Goal: Communication & Community: Participate in discussion

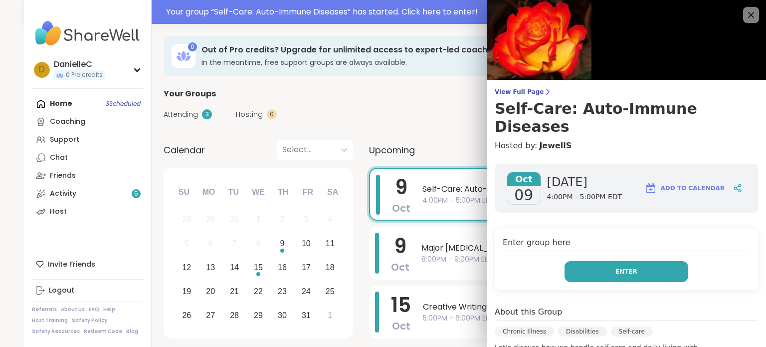
click at [660, 261] on button "Enter" at bounding box center [626, 271] width 124 height 21
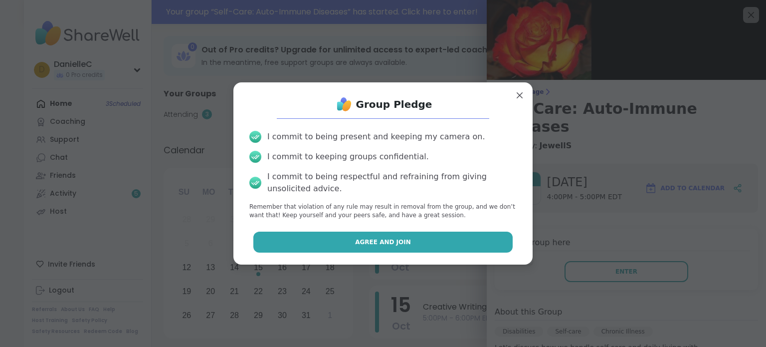
click at [485, 241] on button "Agree and Join" at bounding box center [383, 241] width 260 height 21
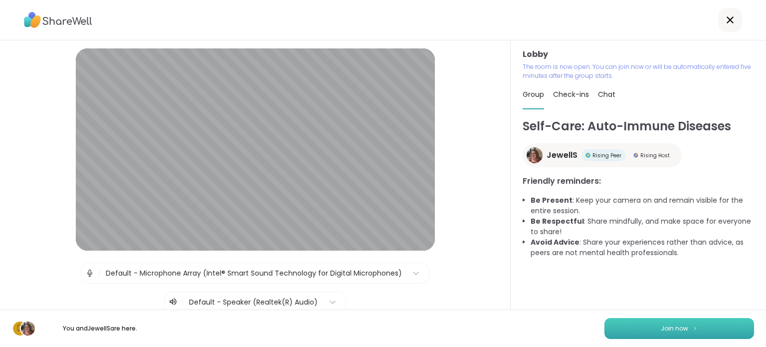
click at [649, 328] on button "Join now" at bounding box center [679, 328] width 150 height 21
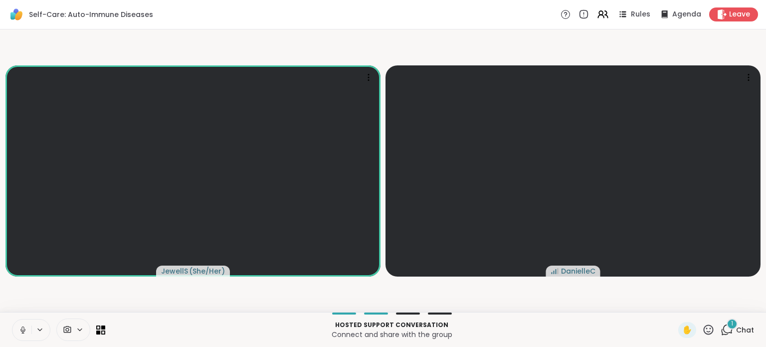
click at [726, 325] on div "1" at bounding box center [731, 323] width 11 height 11
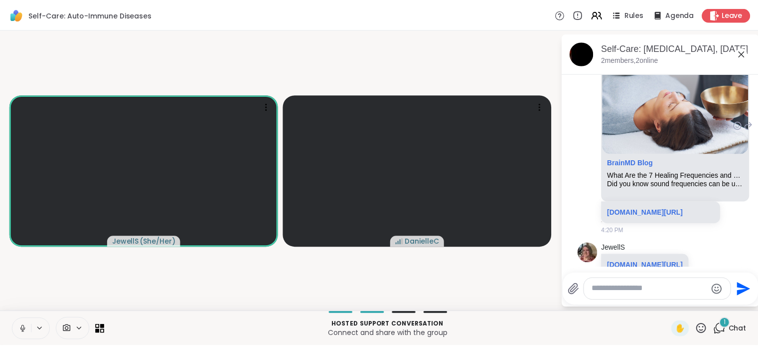
scroll to position [589, 0]
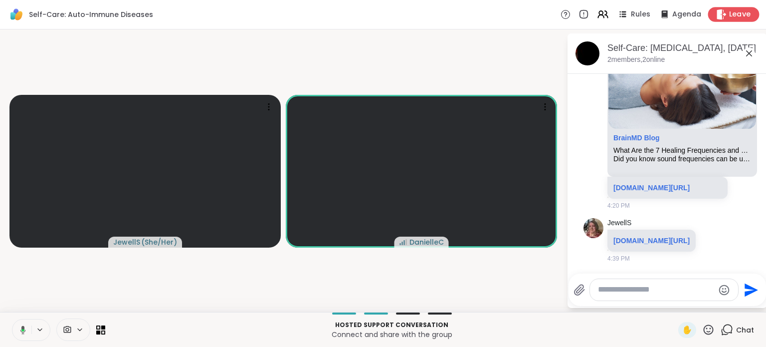
click at [729, 15] on span "Leave" at bounding box center [740, 14] width 22 height 10
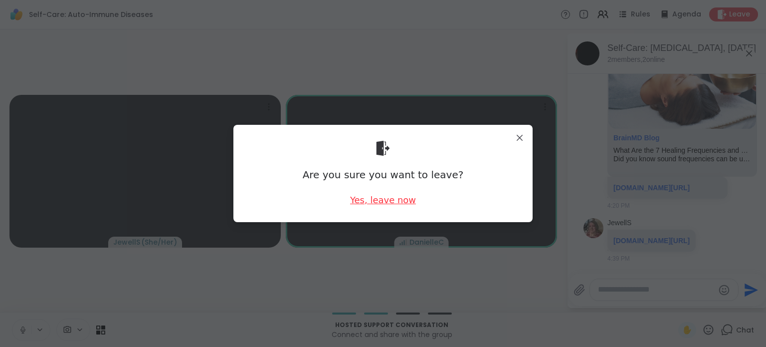
click at [380, 198] on div "Yes, leave now" at bounding box center [383, 199] width 66 height 12
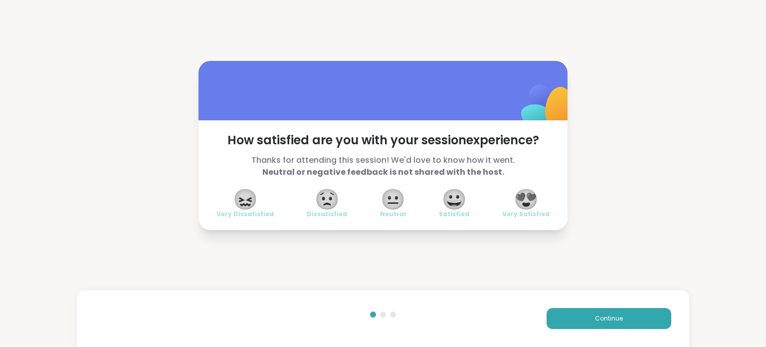
click at [517, 191] on span "😍" at bounding box center [526, 199] width 25 height 18
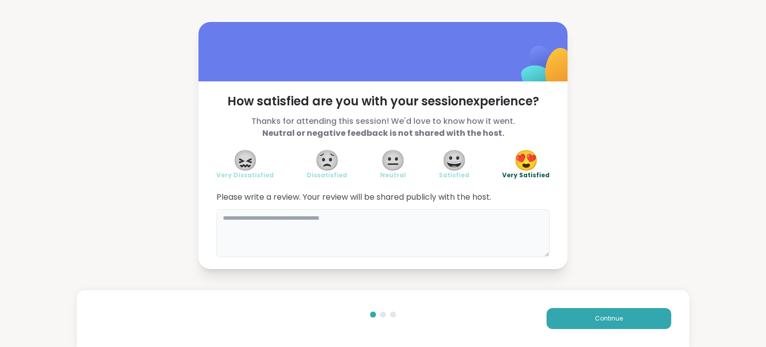
click at [345, 227] on textarea at bounding box center [382, 233] width 333 height 48
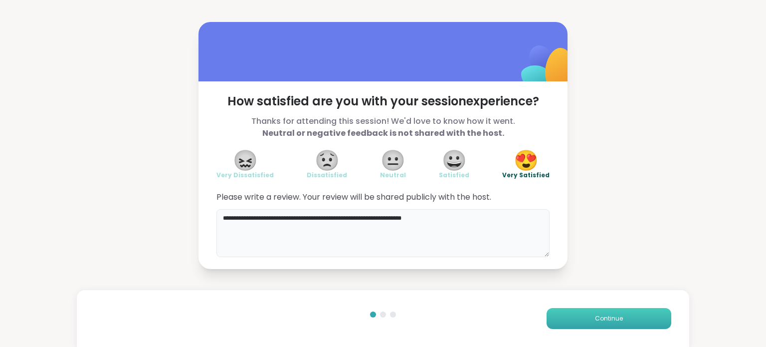
type textarea "**********"
click at [598, 318] on span "Continue" at bounding box center [609, 318] width 28 height 9
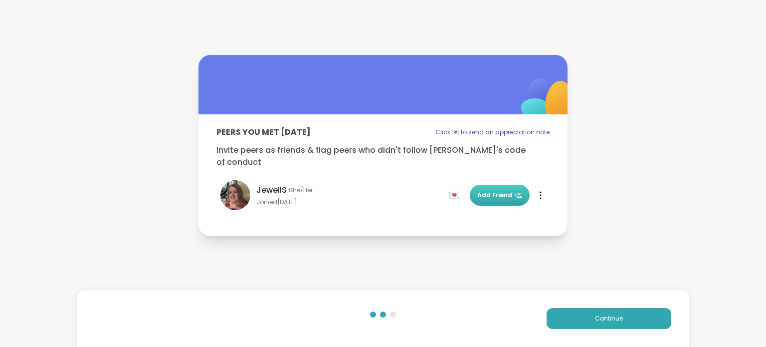
click at [503, 190] on span "Add Friend" at bounding box center [499, 194] width 45 height 9
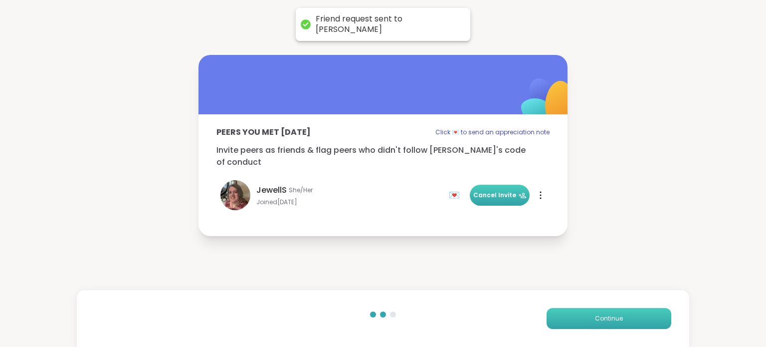
drag, startPoint x: 598, startPoint y: 319, endPoint x: 596, endPoint y: 325, distance: 6.5
click at [598, 320] on span "Continue" at bounding box center [609, 318] width 28 height 9
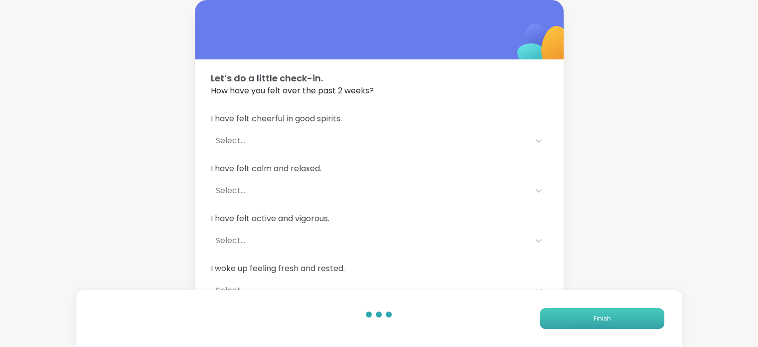
click at [566, 309] on button "Finish" at bounding box center [602, 318] width 125 height 21
